Goal: Task Accomplishment & Management: Manage account settings

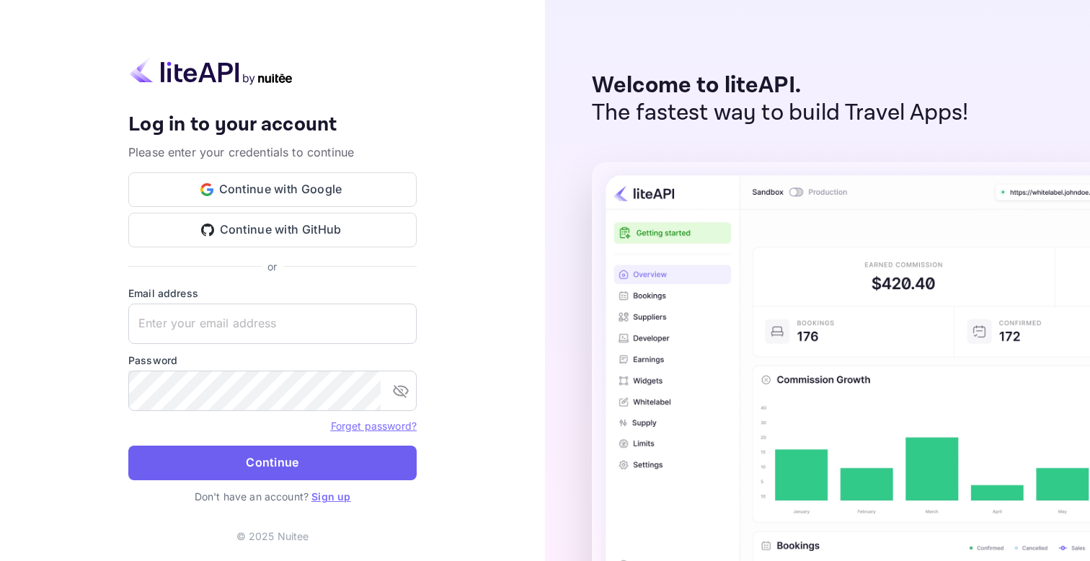
type input "[PERSON_NAME][EMAIL_ADDRESS][DOMAIN_NAME]"
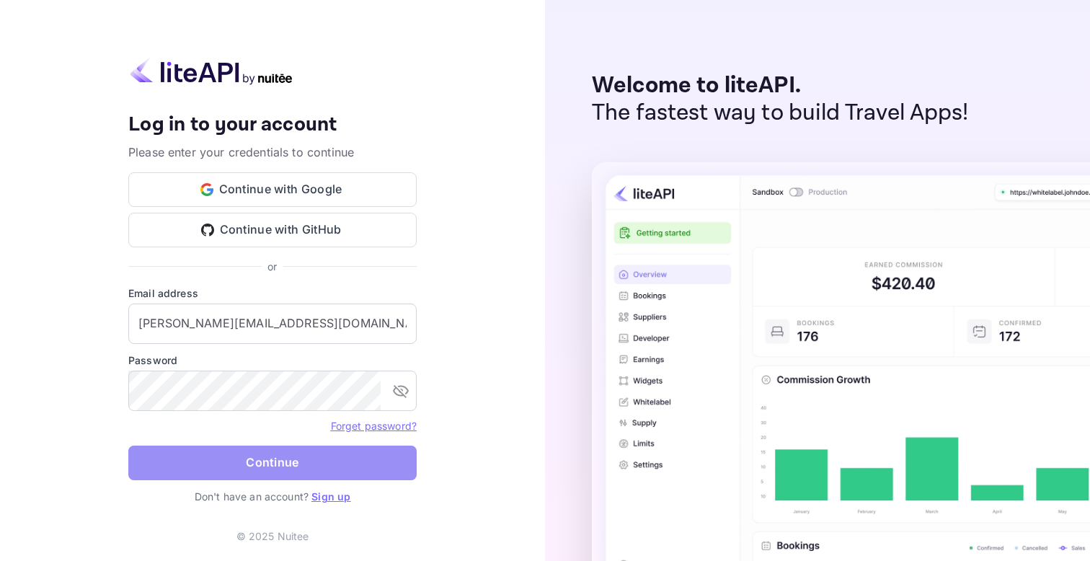
click at [275, 464] on button "Continue" at bounding box center [272, 462] width 288 height 35
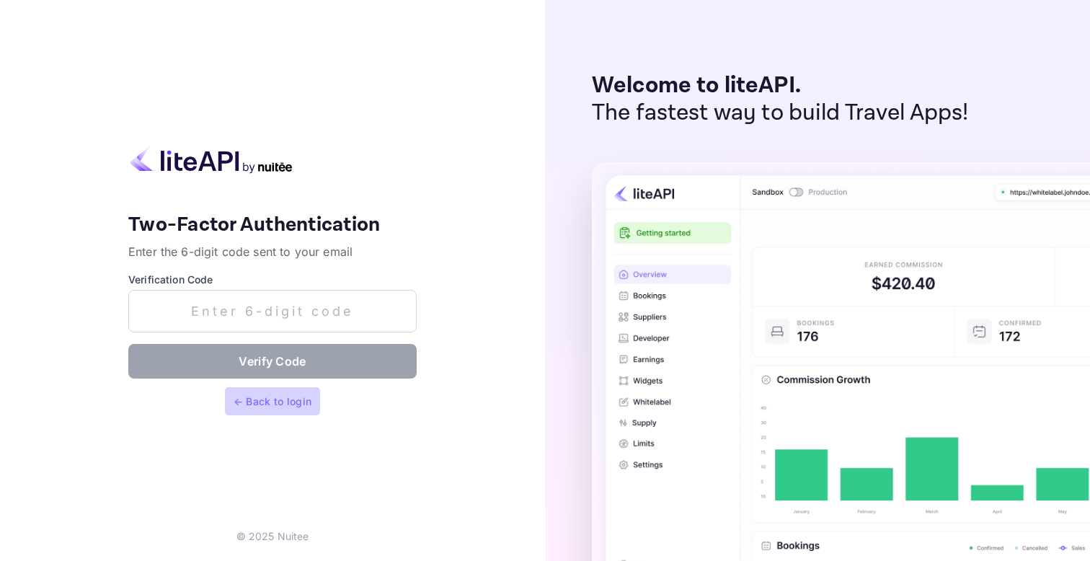
click at [283, 397] on button "← Back to login" at bounding box center [273, 401] width 96 height 28
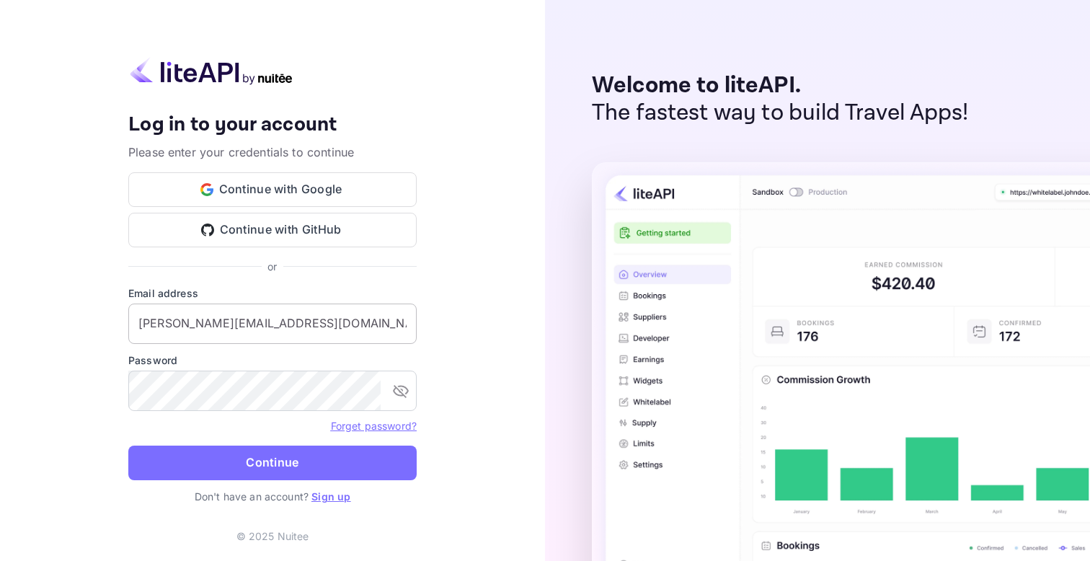
click at [301, 332] on input "[PERSON_NAME][EMAIL_ADDRESS][DOMAIN_NAME]" at bounding box center [272, 323] width 288 height 40
type input "[PERSON_NAME][EMAIL_ADDRESS][DOMAIN_NAME]"
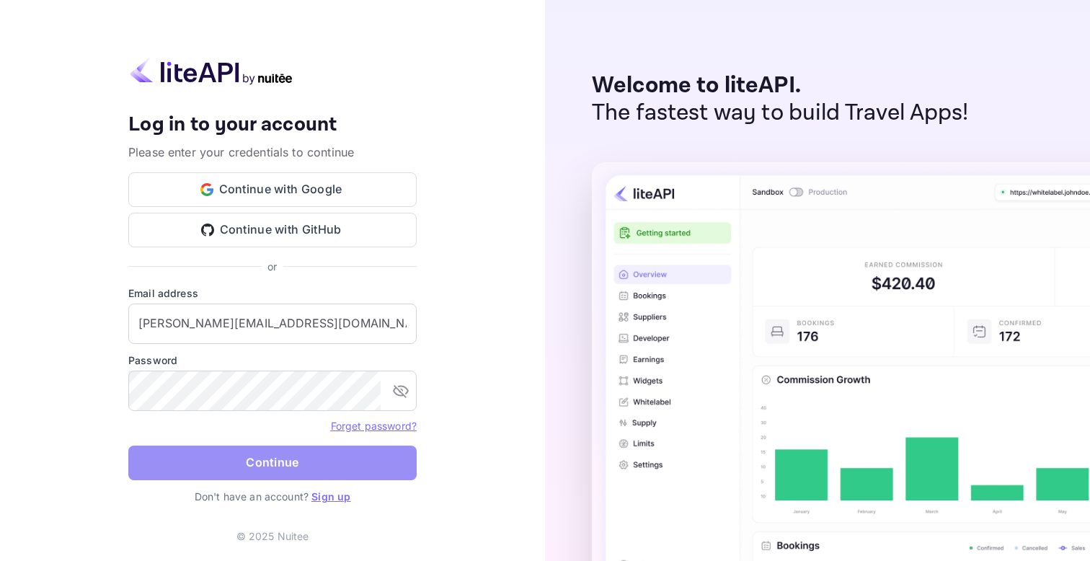
click at [395, 468] on button "Continue" at bounding box center [272, 462] width 288 height 35
